Goal: Information Seeking & Learning: Compare options

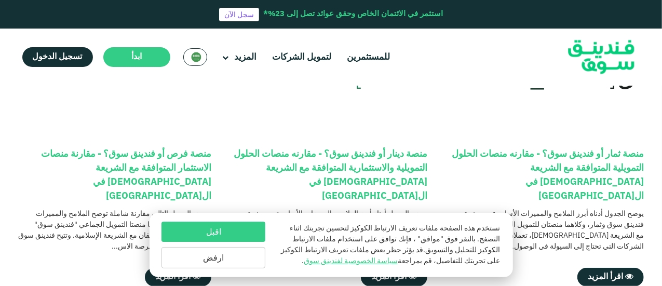
scroll to position [104, 0]
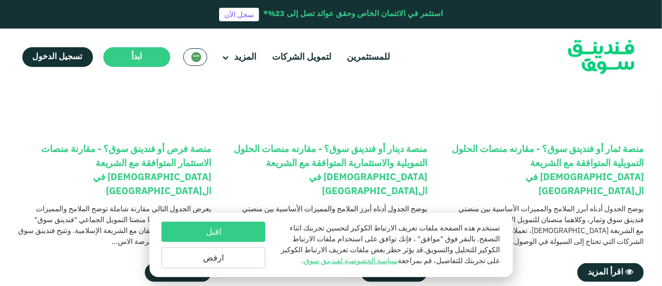
click at [229, 226] on button "اقبل" at bounding box center [214, 232] width 104 height 20
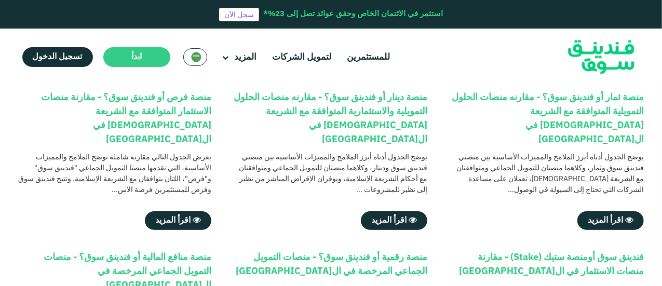
scroll to position [208, 0]
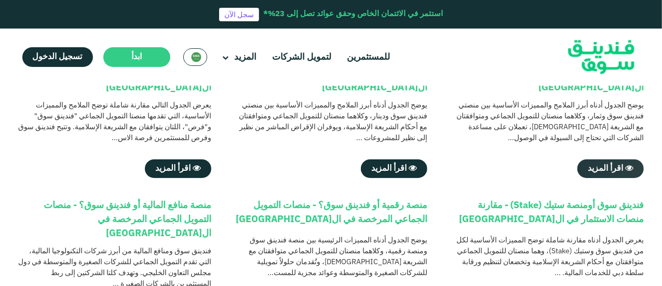
click at [598, 165] on span "اقرأ المزيد" at bounding box center [605, 169] width 35 height 8
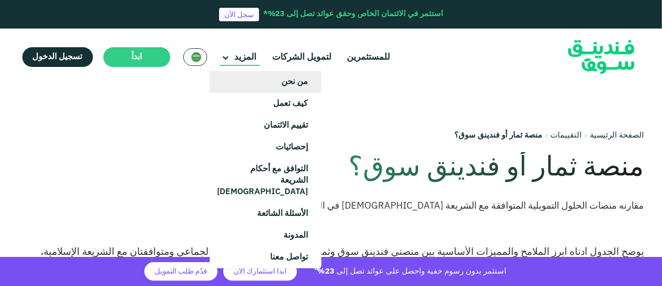
click at [279, 85] on link "من نحن" at bounding box center [266, 82] width 112 height 22
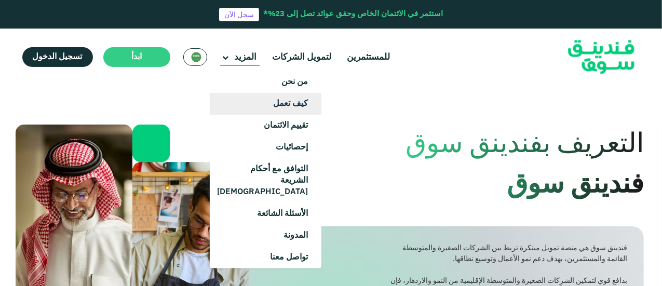
click at [279, 101] on link "كيف تعمل" at bounding box center [266, 104] width 112 height 22
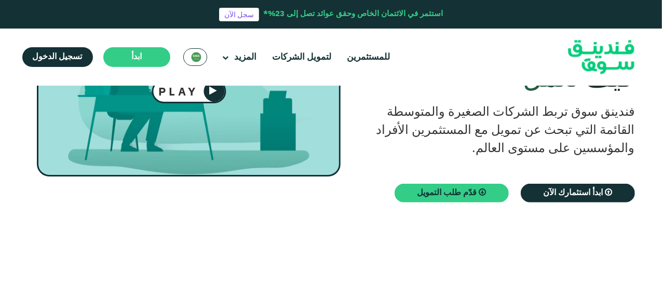
scroll to position [104, 0]
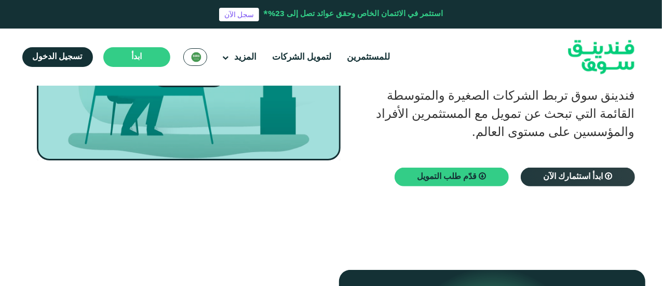
click at [585, 178] on span "ابدأ استثمارك الآن" at bounding box center [573, 177] width 60 height 8
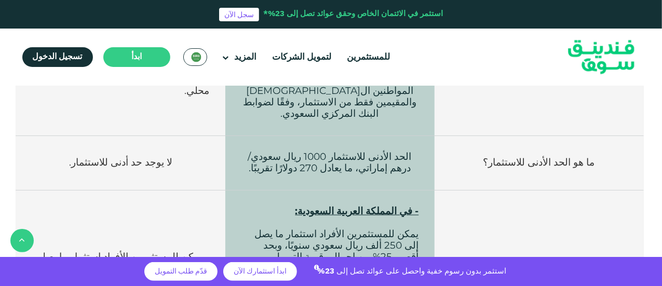
scroll to position [571, 0]
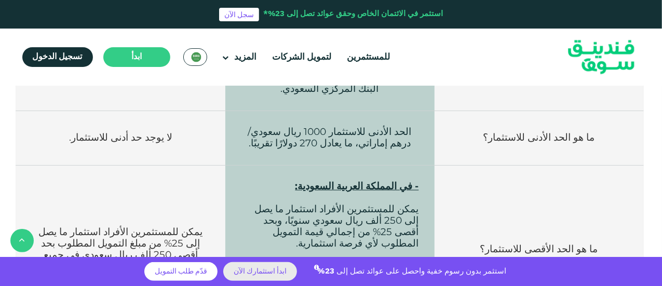
click at [279, 270] on span "ابدأ استثمارك الآن" at bounding box center [260, 271] width 53 height 7
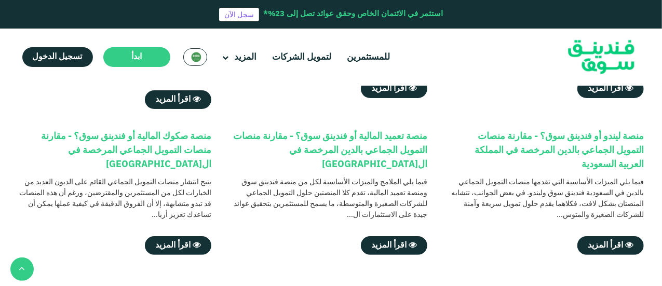
scroll to position [468, 0]
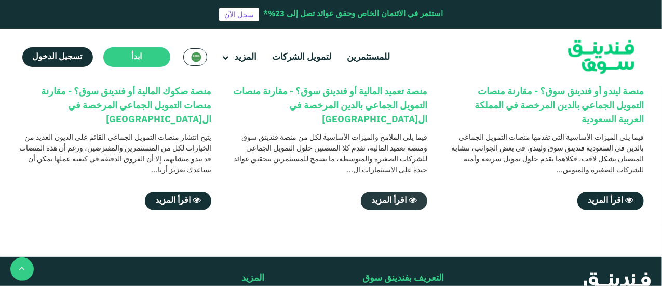
click at [400, 197] on span "اقرأ المزيد" at bounding box center [388, 201] width 35 height 8
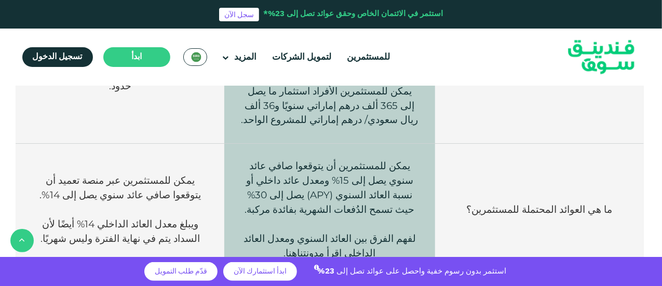
scroll to position [935, 0]
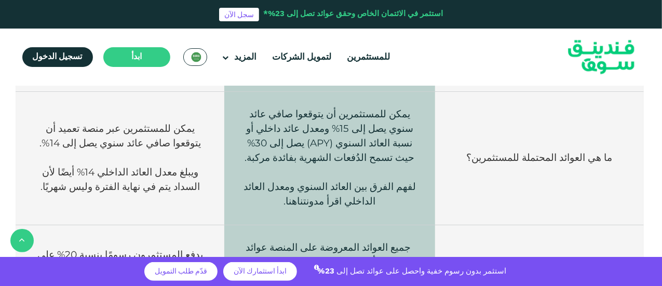
click at [298, 196] on link "هنا" at bounding box center [291, 202] width 11 height 12
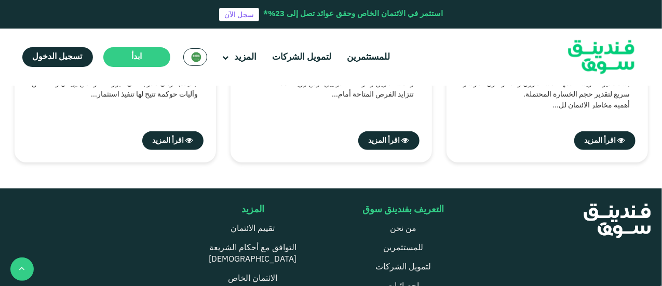
scroll to position [2234, 0]
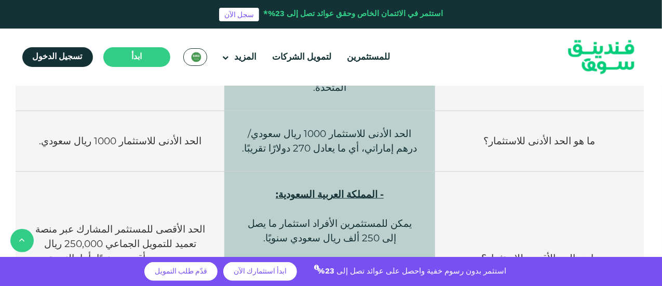
scroll to position [675, 0]
